Goal: Transaction & Acquisition: Purchase product/service

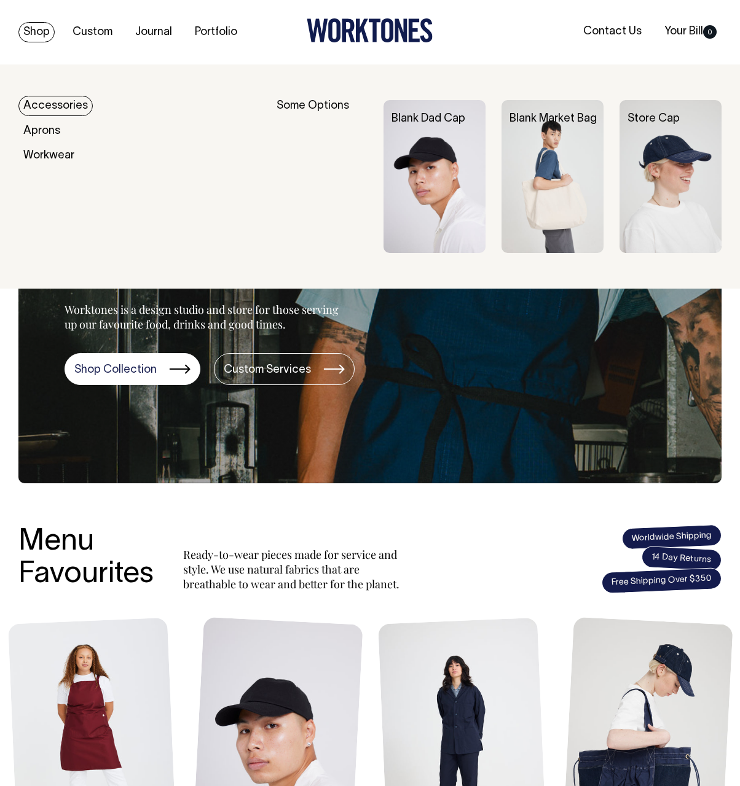
click at [24, 33] on link "Shop" at bounding box center [36, 32] width 36 height 20
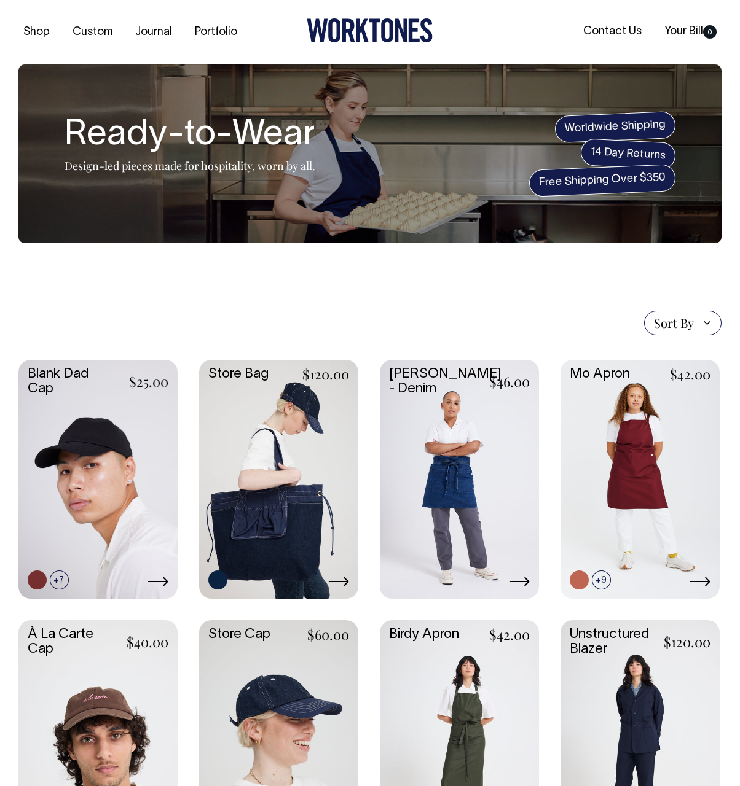
click at [186, 315] on div "Sort By Sort By Best selling Alphabetically, A-Z Alphabetically, Z-A Price, low…" at bounding box center [369, 323] width 703 height 25
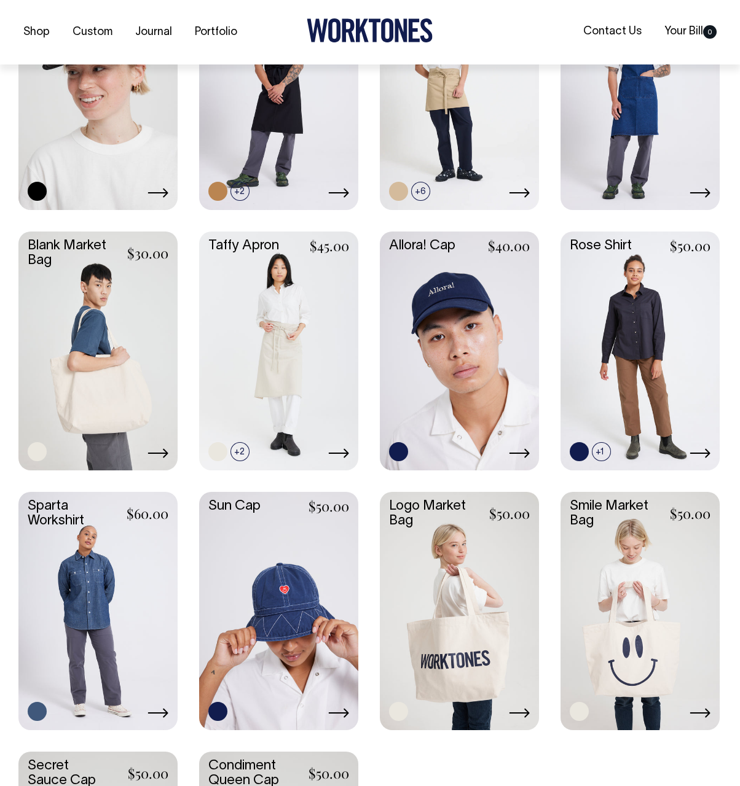
scroll to position [1170, 0]
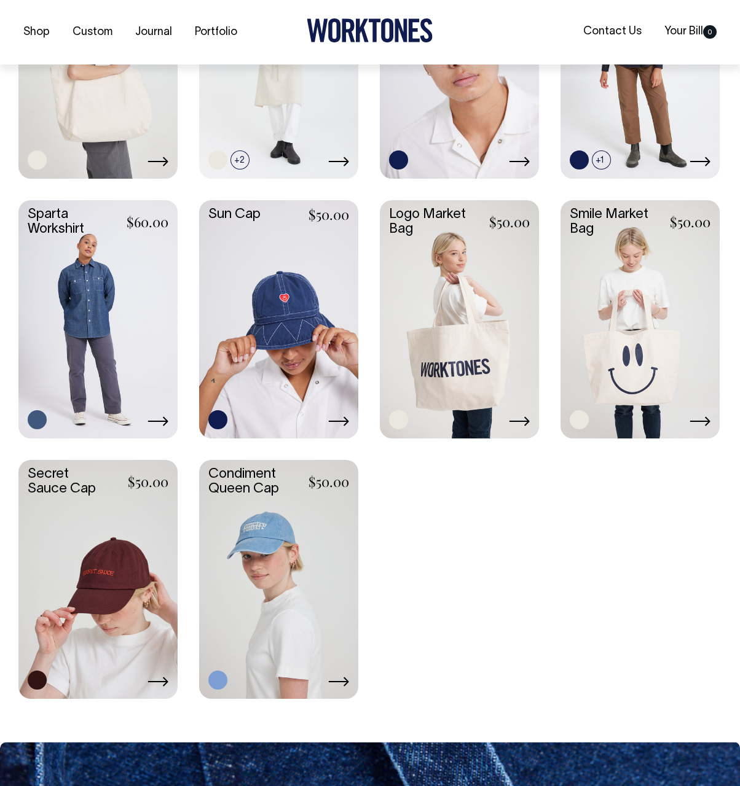
click at [267, 271] on link at bounding box center [278, 318] width 159 height 237
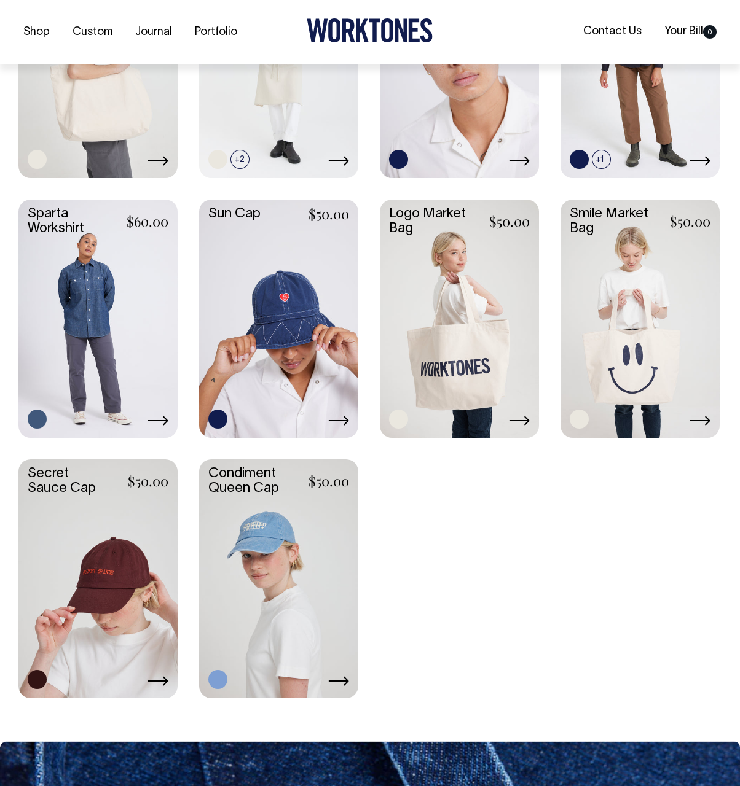
scroll to position [1462, 0]
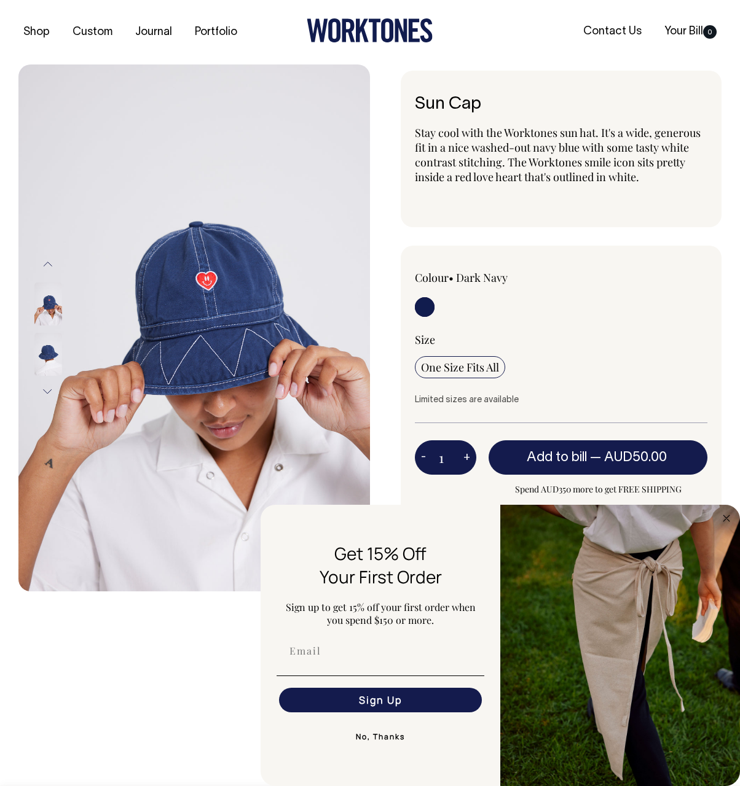
click at [58, 353] on img at bounding box center [48, 354] width 28 height 43
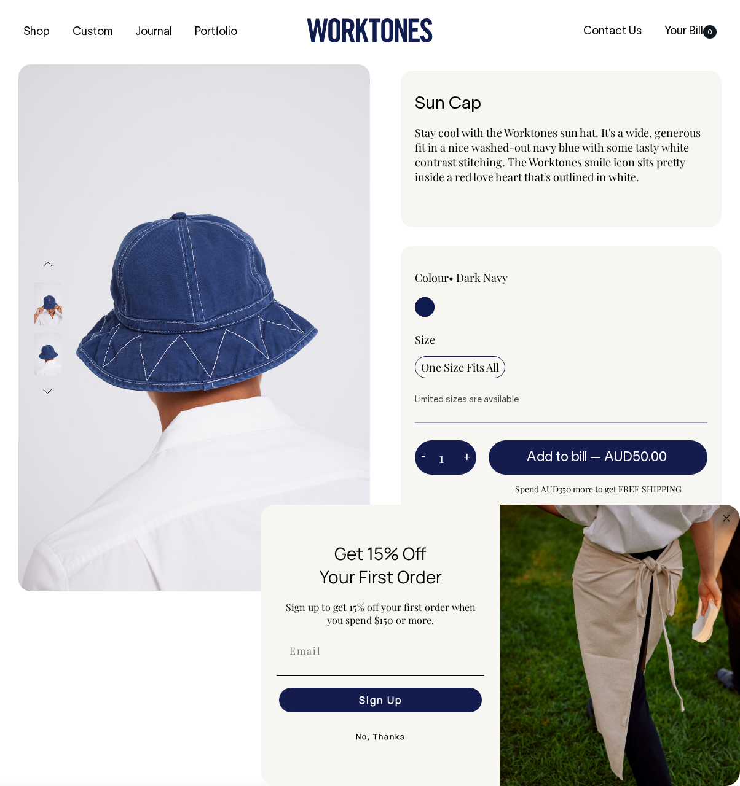
click at [50, 390] on button "Next" at bounding box center [48, 392] width 18 height 28
click at [51, 353] on img at bounding box center [48, 354] width 28 height 43
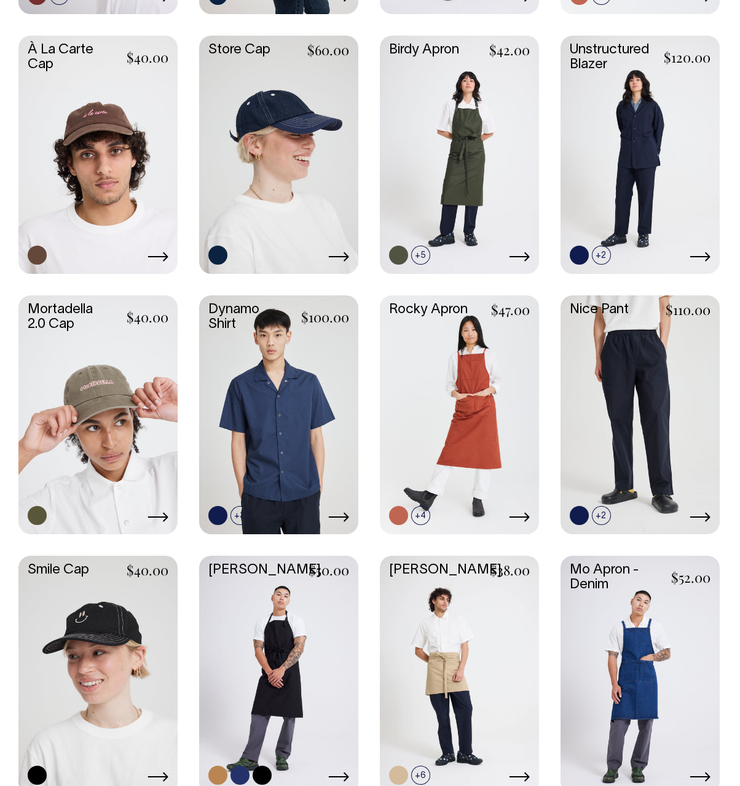
scroll to position [585, 0]
click at [109, 394] on link at bounding box center [97, 414] width 159 height 237
